Goal: Find specific page/section: Find specific page/section

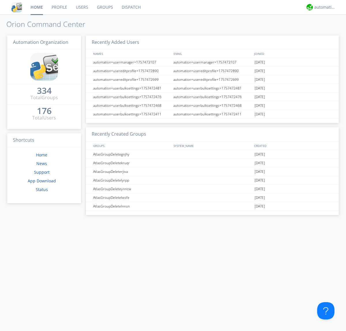
click at [131, 7] on link "Dispatch" at bounding box center [131, 7] width 28 height 14
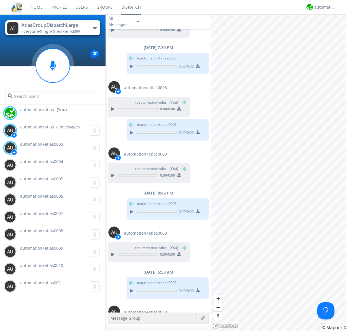
scroll to position [99, 0]
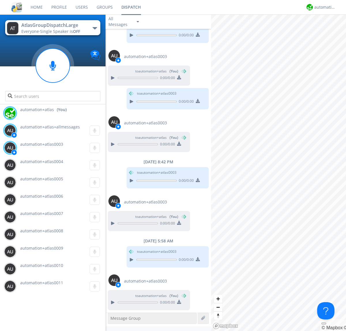
click at [95, 28] on div "button" at bounding box center [95, 28] width 5 height 2
click at [0, 0] on span "AtlasGroupDispatch" at bounding box center [0, 0] width 0 height 0
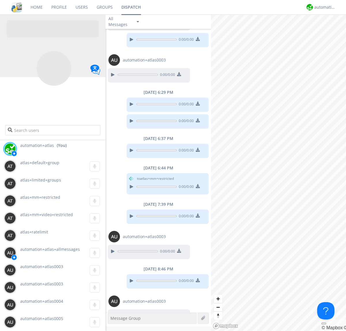
scroll to position [74, 0]
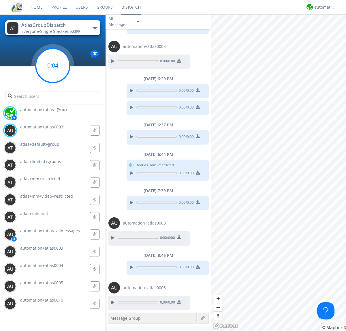
click at [53, 66] on g at bounding box center [53, 65] width 34 height 34
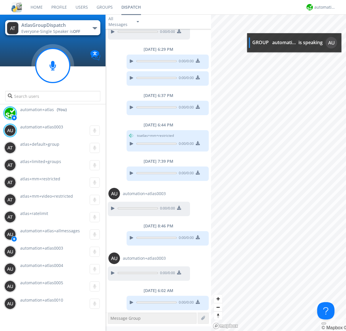
scroll to position [139, 0]
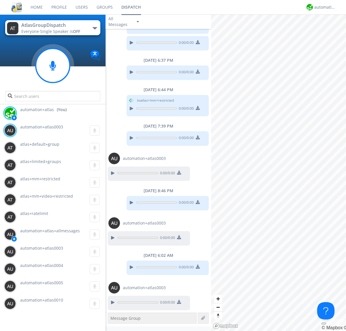
click at [95, 28] on div "button" at bounding box center [95, 28] width 5 height 2
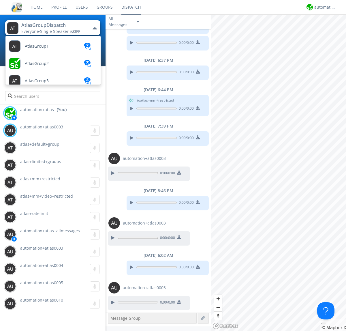
click at [45, 235] on span "AtlasGroupDispatch2" at bounding box center [45, 237] width 41 height 4
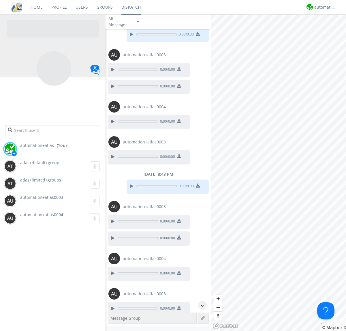
scroll to position [172, 0]
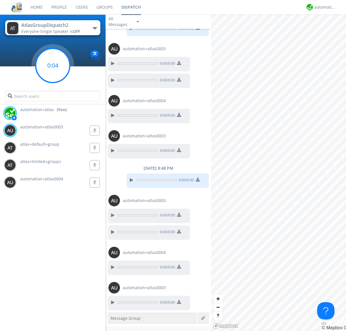
click at [53, 66] on g at bounding box center [53, 65] width 34 height 34
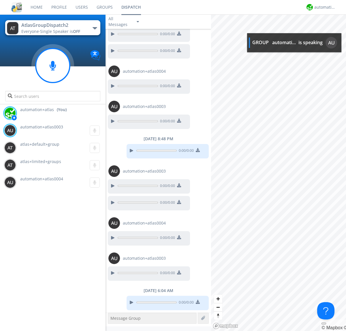
scroll to position [236, 0]
